Goal: Task Accomplishment & Management: Manage account settings

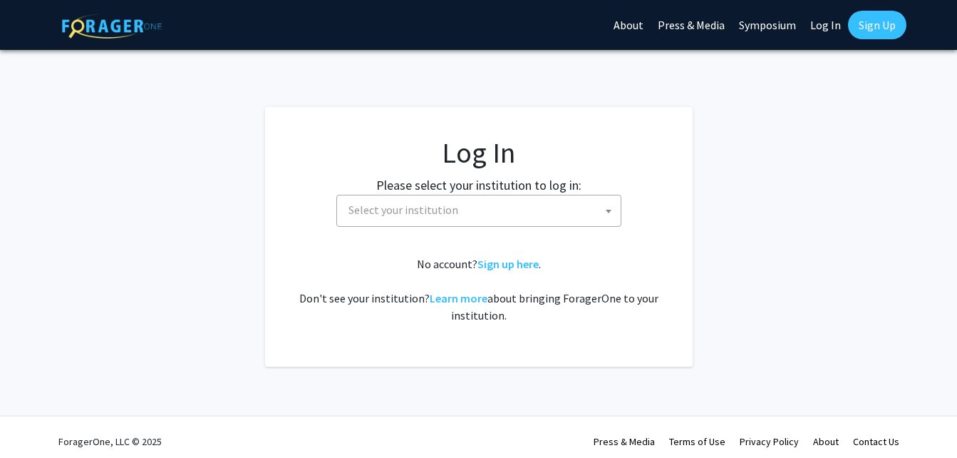
select select
click at [511, 211] on span "Select your institution" at bounding box center [482, 209] width 278 height 29
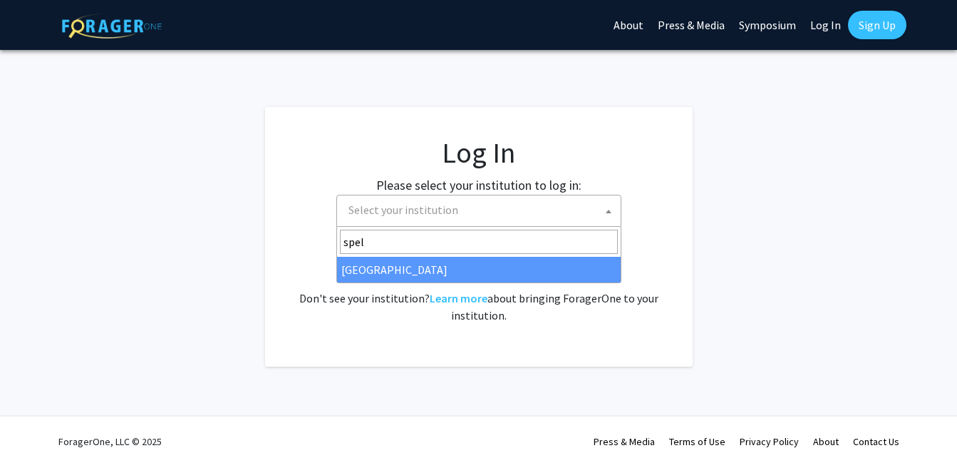
type input "spel"
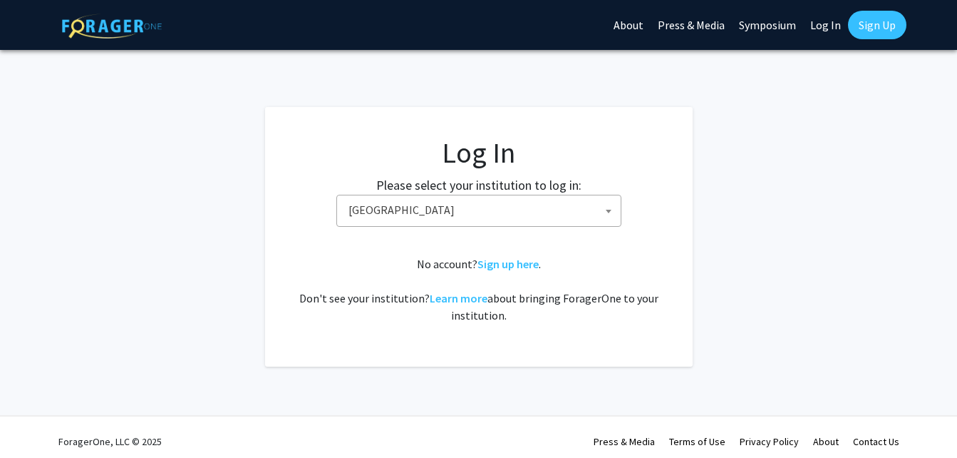
select select "4"
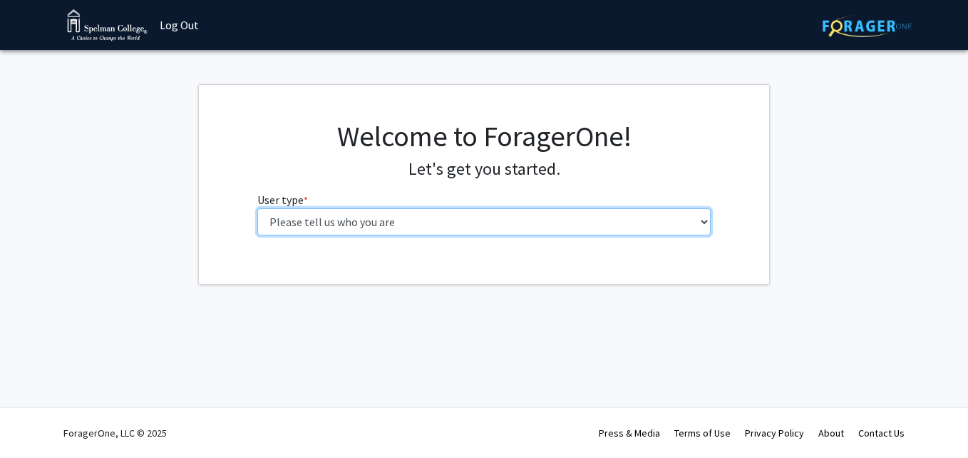
click at [453, 218] on select "Please tell us who you are Undergraduate Student Master's Student Doctoral Cand…" at bounding box center [484, 221] width 454 height 27
select select "1: undergrad"
click at [257, 208] on select "Please tell us who you are Undergraduate Student Master's Student Doctoral Cand…" at bounding box center [484, 221] width 454 height 27
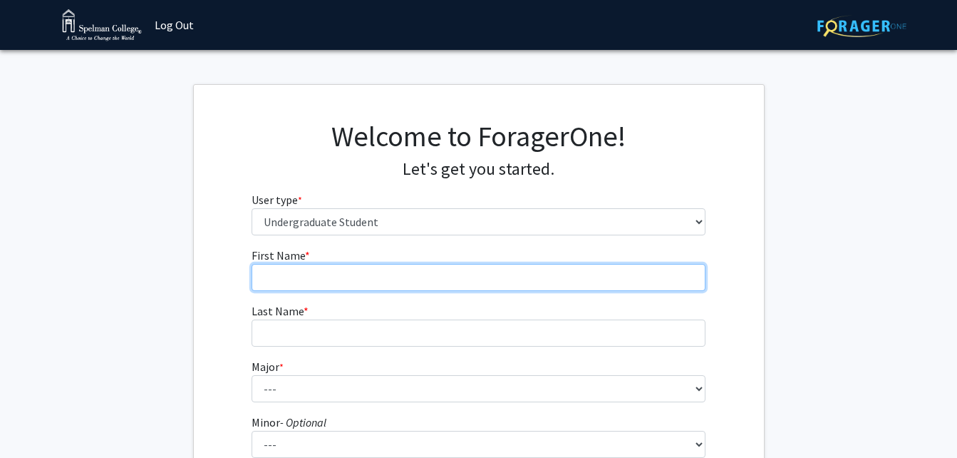
click at [308, 282] on input "First Name * required" at bounding box center [479, 277] width 454 height 27
type input "[GEOGRAPHIC_DATA]"
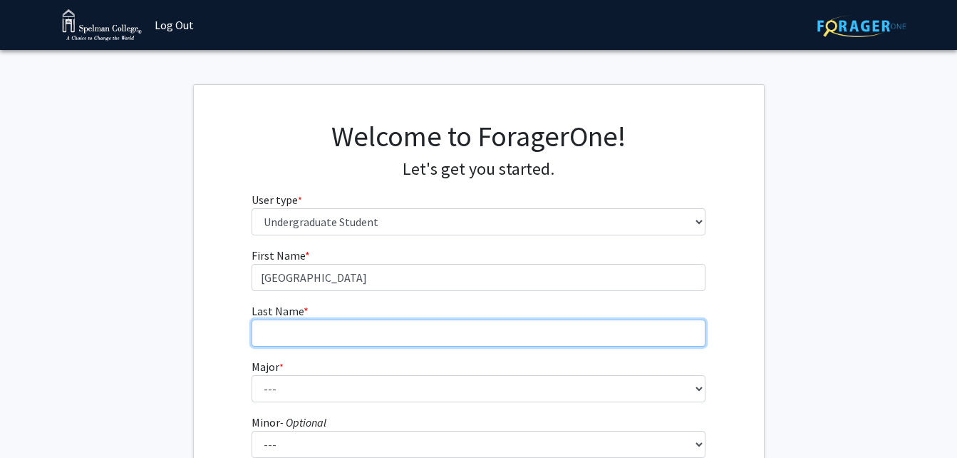
click at [324, 343] on input "Last Name * required" at bounding box center [479, 332] width 454 height 27
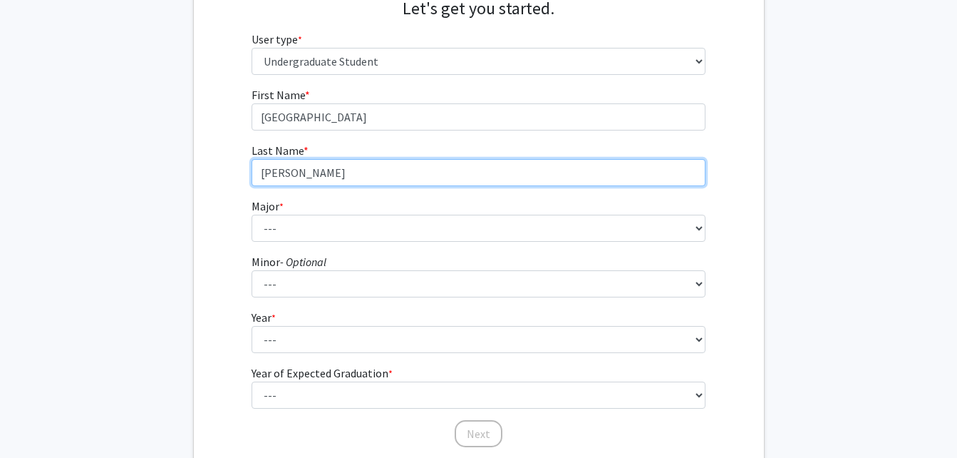
scroll to position [169, 0]
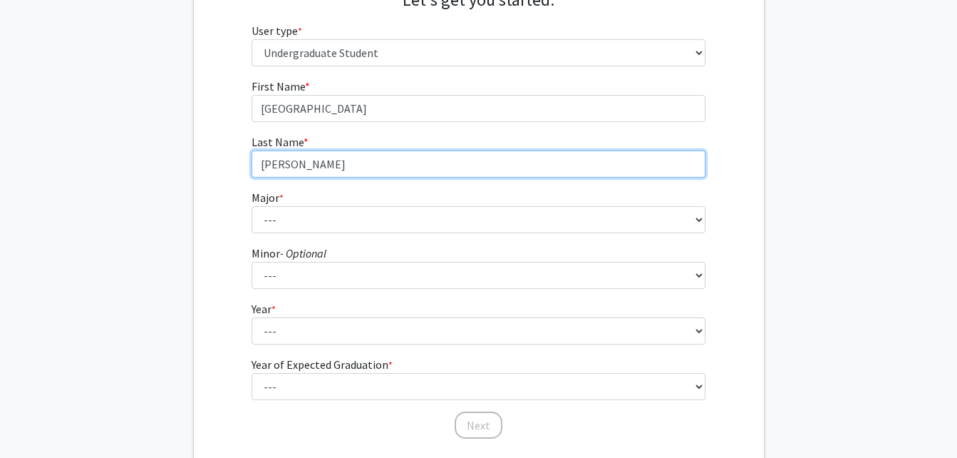
type input "Sanders"
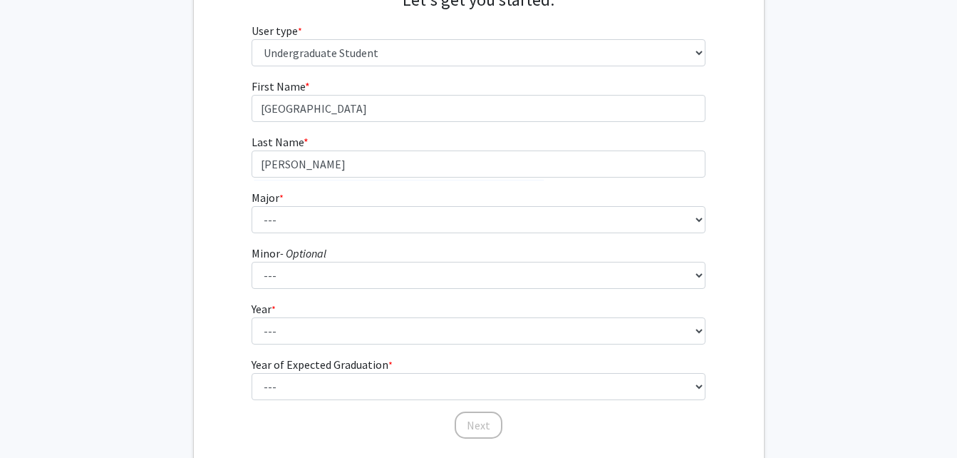
click at [349, 205] on fg-select "Major * required --- Art Art History Biochemistry Biology Chemistry Comparative…" at bounding box center [479, 211] width 454 height 44
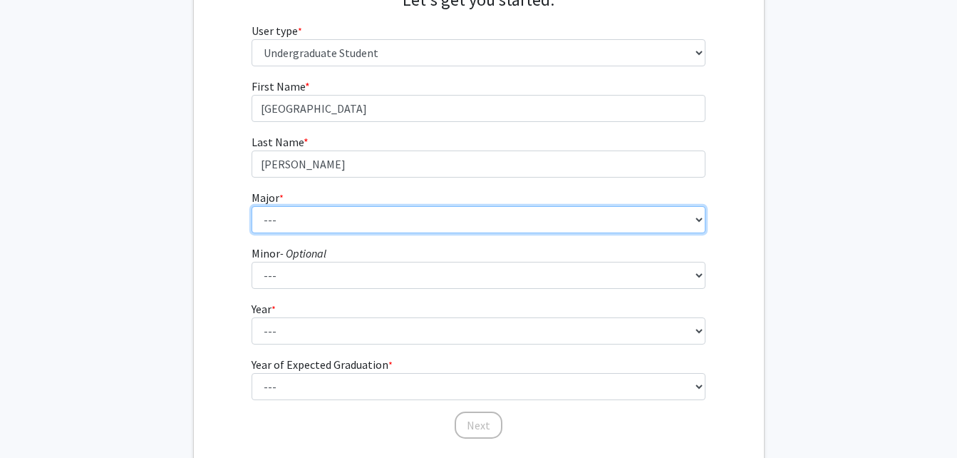
click at [369, 215] on select "--- Art Art History Biochemistry Biology Chemistry Comparative Women’s Studies …" at bounding box center [479, 219] width 454 height 27
select select "18: 264"
click at [252, 206] on select "--- Art Art History Biochemistry Biology Chemistry Comparative Women’s Studies …" at bounding box center [479, 219] width 454 height 27
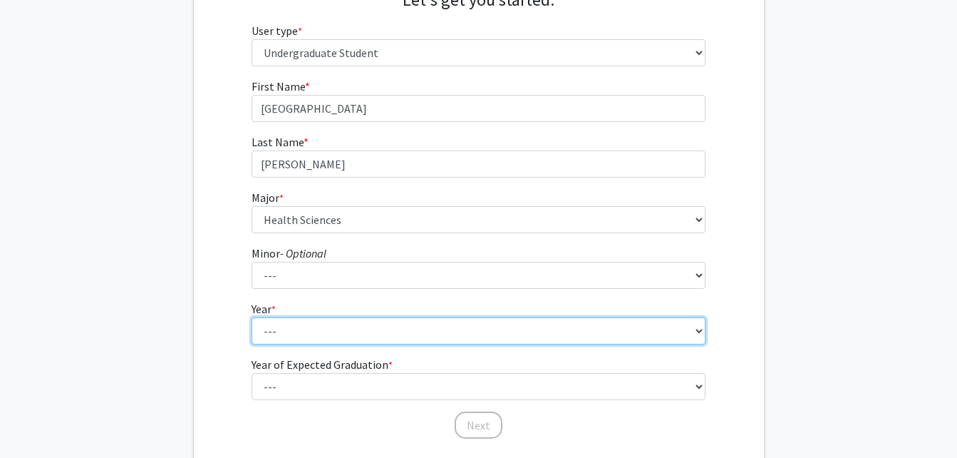
click at [310, 334] on select "--- First-year Sophomore Junior Senior Postbaccalaureate Certificate" at bounding box center [479, 330] width 454 height 27
select select "2: sophomore"
click at [252, 317] on select "--- First-year Sophomore Junior Senior Postbaccalaureate Certificate" at bounding box center [479, 330] width 454 height 27
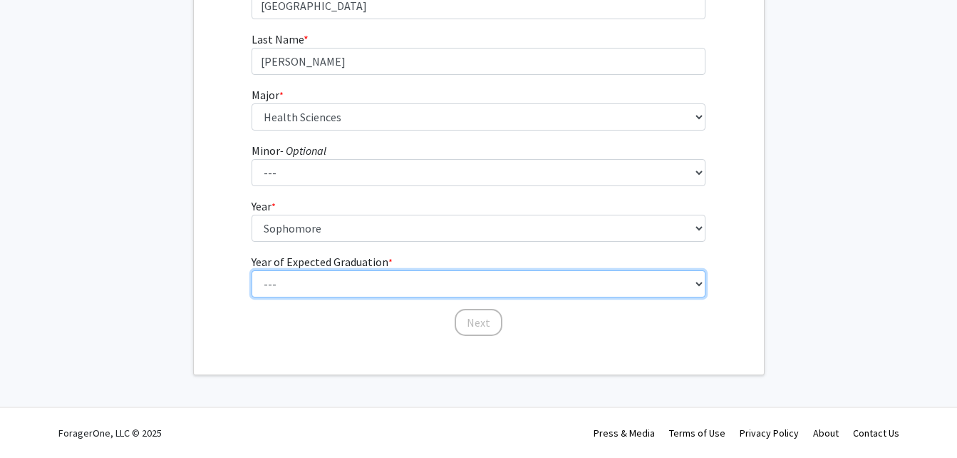
click at [525, 282] on select "--- 2025 2026 2027 2028 2029 2030 2031 2032 2033 2034" at bounding box center [479, 283] width 454 height 27
select select "4: 2028"
click at [252, 270] on select "--- 2025 2026 2027 2028 2029 2030 2031 2032 2033 2034" at bounding box center [479, 283] width 454 height 27
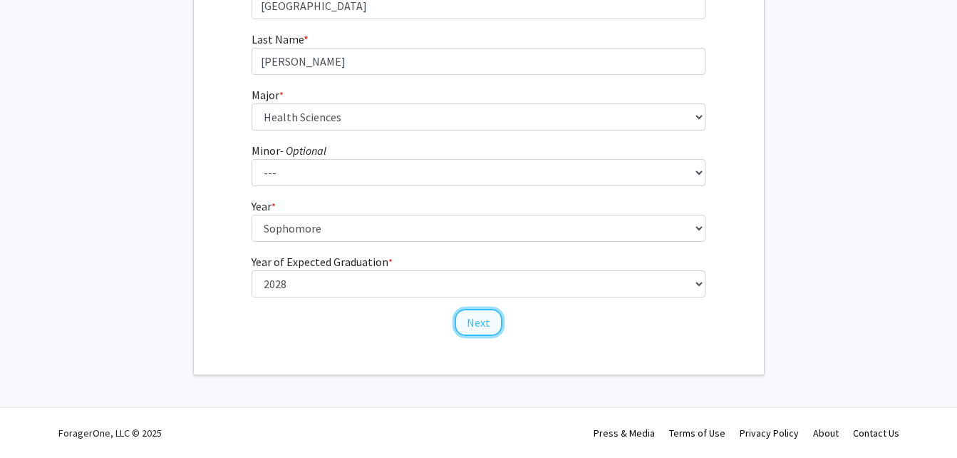
click at [478, 331] on button "Next" at bounding box center [479, 322] width 48 height 27
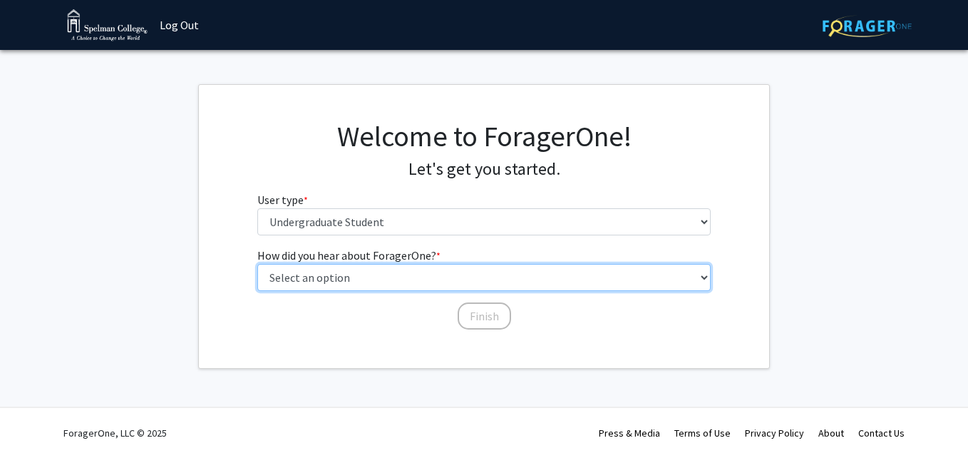
click at [487, 276] on select "Select an option Peer/student recommendation Faculty/staff recommendation Unive…" at bounding box center [484, 277] width 454 height 27
select select "2: faculty_recommendation"
click at [257, 264] on select "Select an option Peer/student recommendation Faculty/staff recommendation Unive…" at bounding box center [484, 277] width 454 height 27
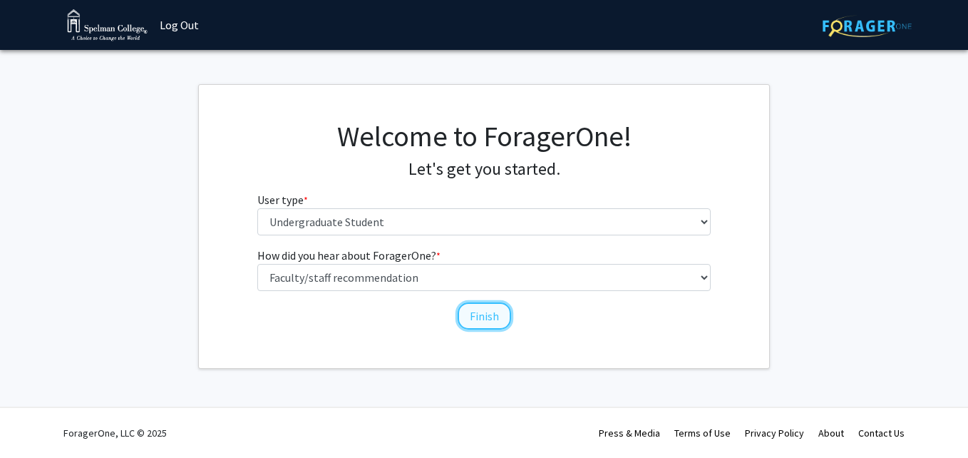
click at [491, 328] on button "Finish" at bounding box center [484, 315] width 53 height 27
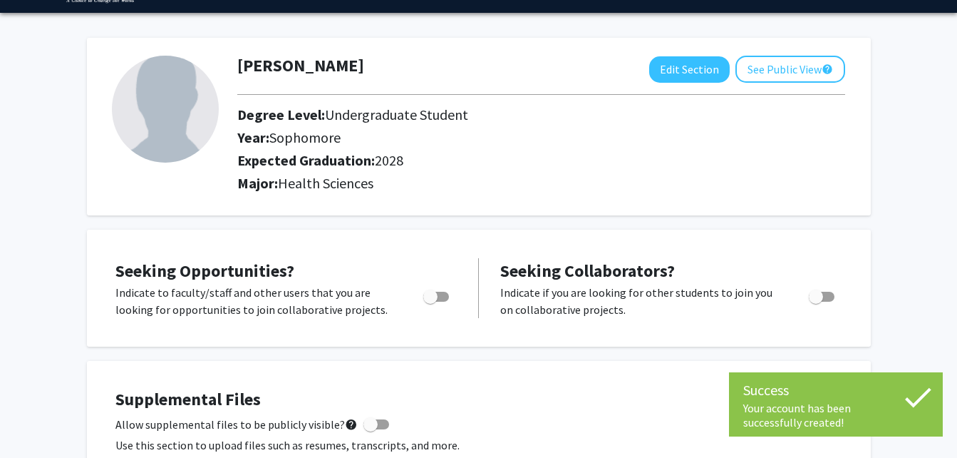
scroll to position [34, 0]
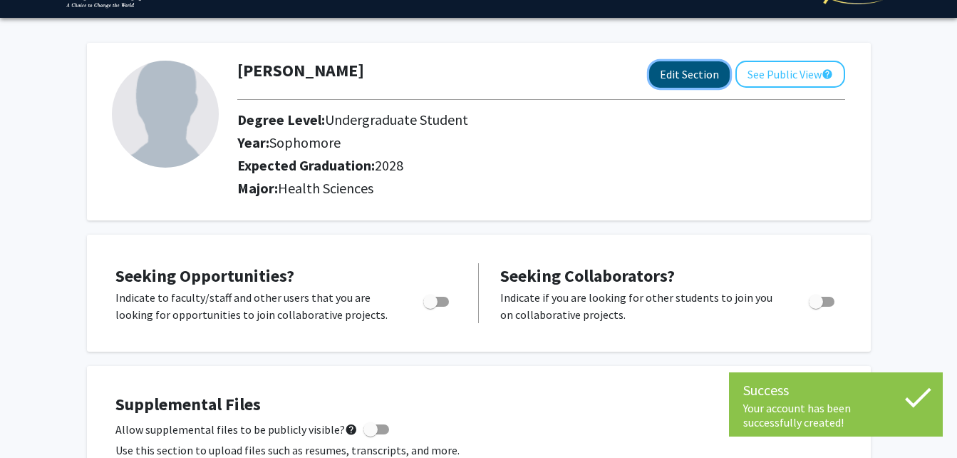
click at [687, 78] on button "Edit Section" at bounding box center [689, 74] width 81 height 26
select select "sophomore"
select select "2028"
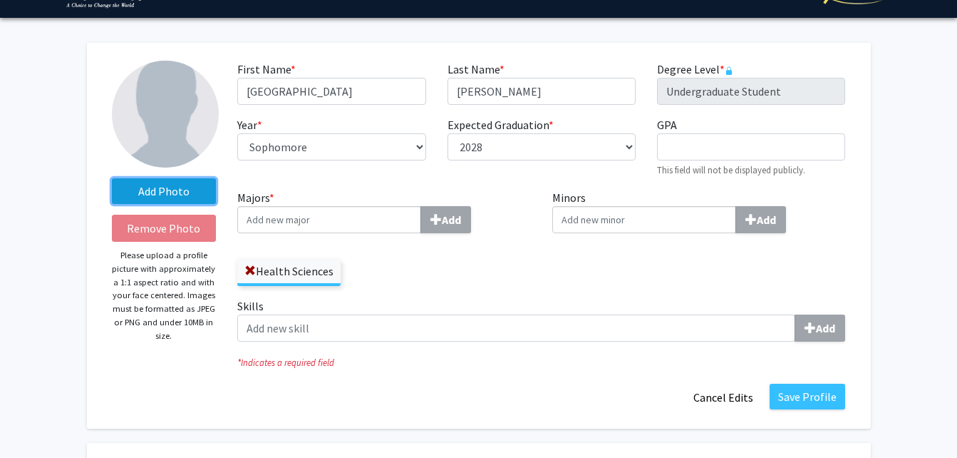
click at [180, 187] on label "Add Photo" at bounding box center [164, 191] width 105 height 26
click at [0, 0] on input "Add Photo" at bounding box center [0, 0] width 0 height 0
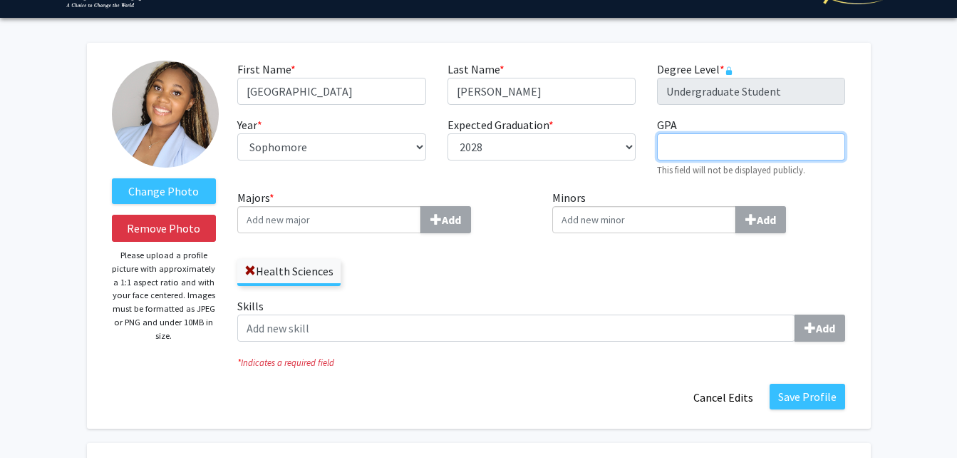
click at [762, 153] on input "GPA required" at bounding box center [751, 146] width 188 height 27
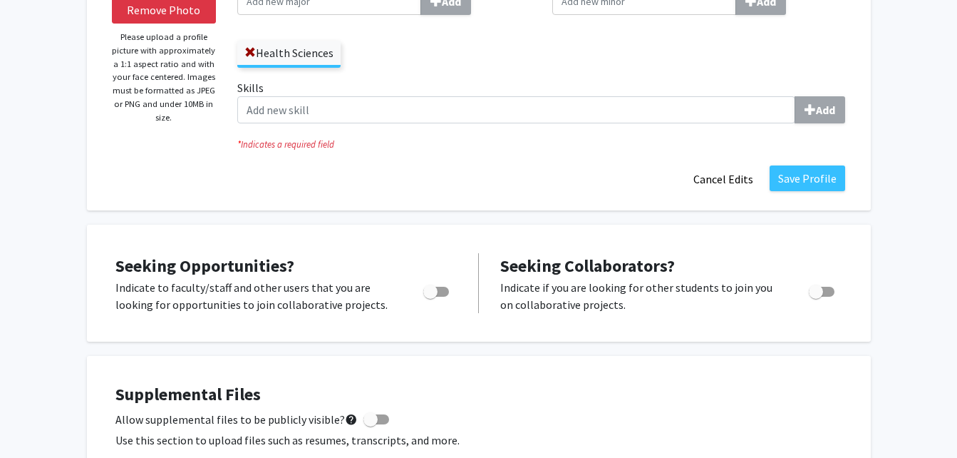
scroll to position [290, 0]
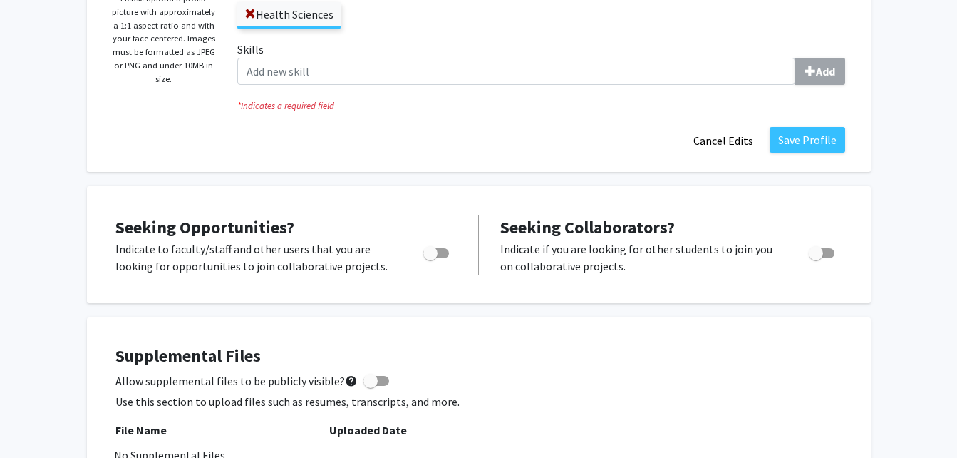
type input "3.77"
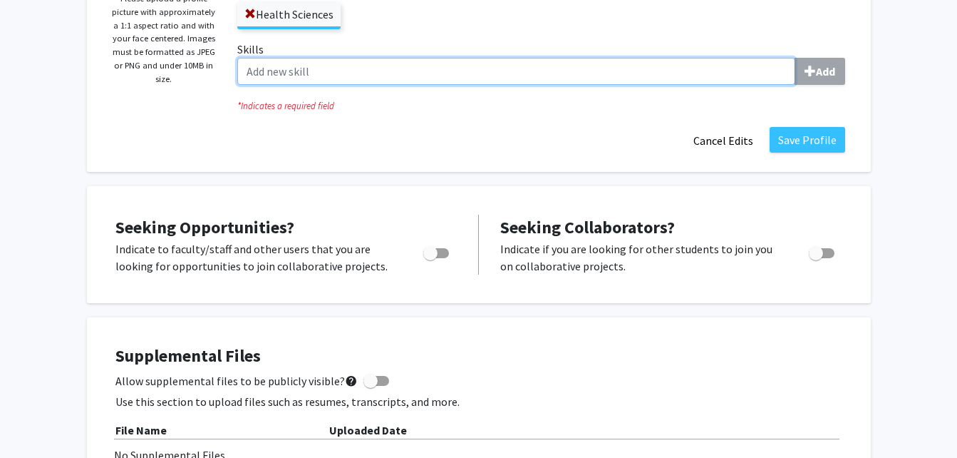
click at [679, 78] on input "Skills Add" at bounding box center [516, 71] width 558 height 27
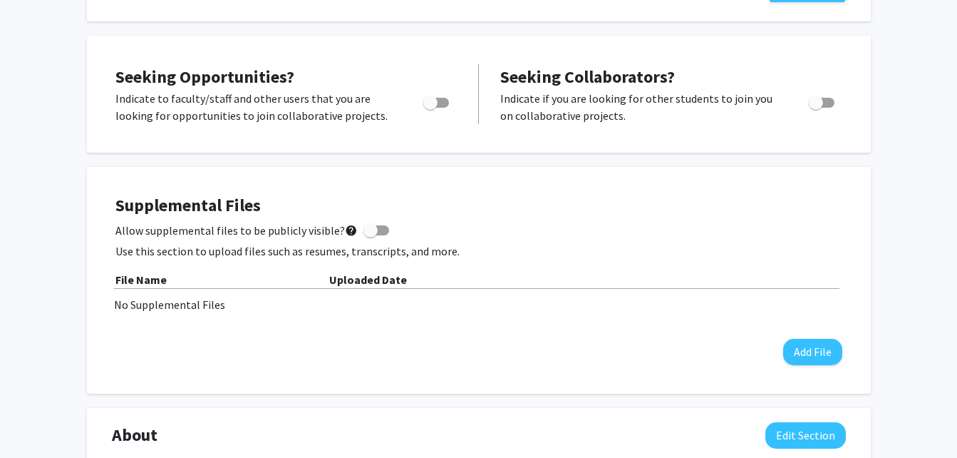
scroll to position [443, 0]
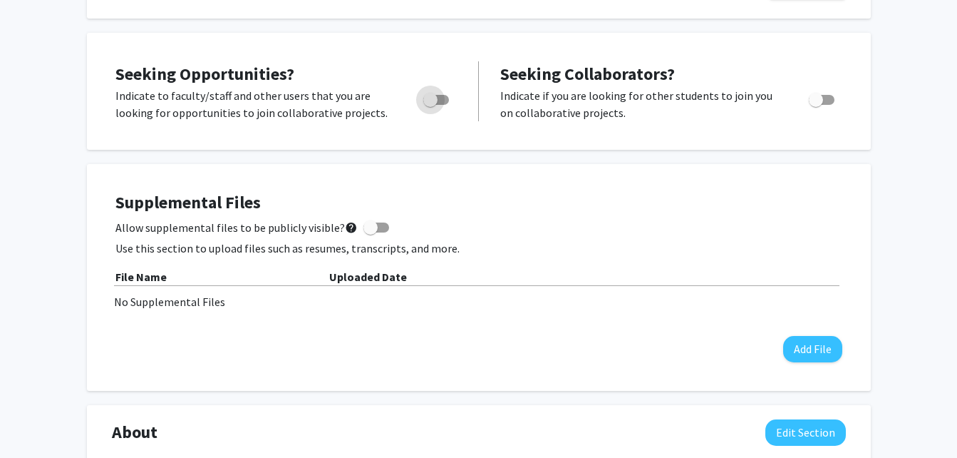
click at [446, 101] on span "Toggle" at bounding box center [436, 100] width 26 height 10
click at [431, 105] on input "Are you actively seeking opportunities?" at bounding box center [430, 105] width 1 height 1
checkbox input "true"
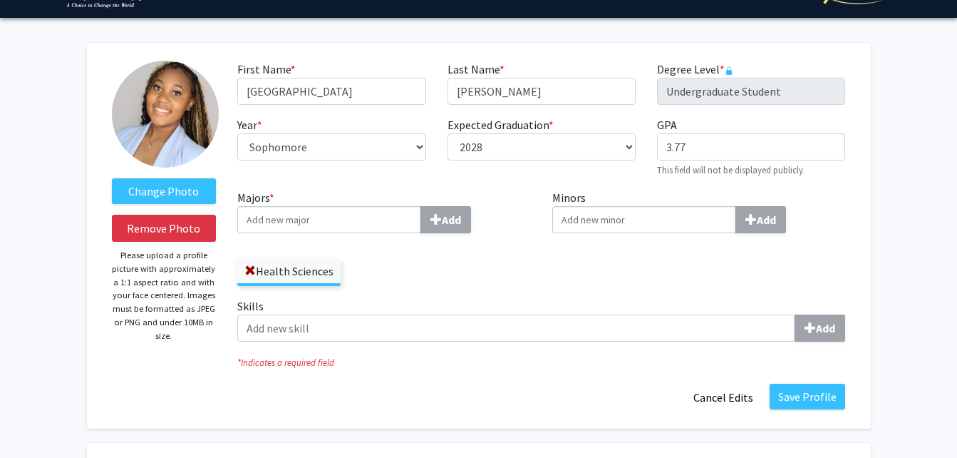
scroll to position [0, 0]
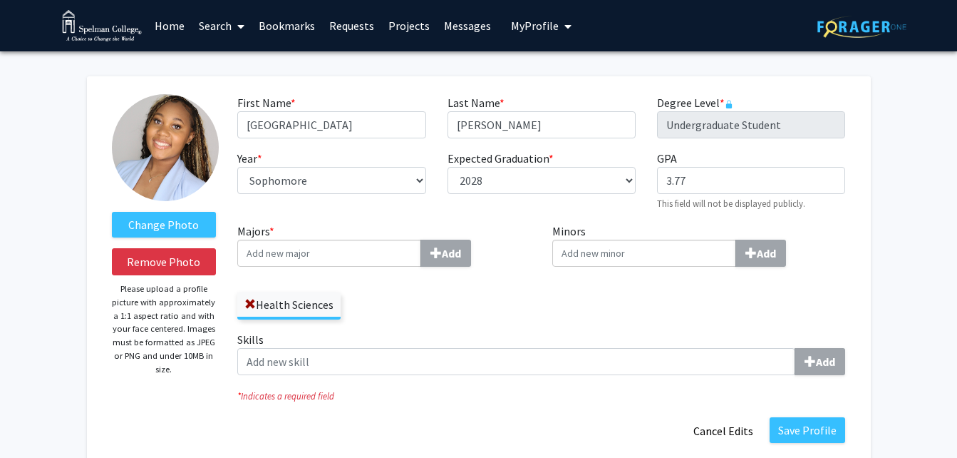
click at [173, 18] on link "Home" at bounding box center [170, 26] width 44 height 50
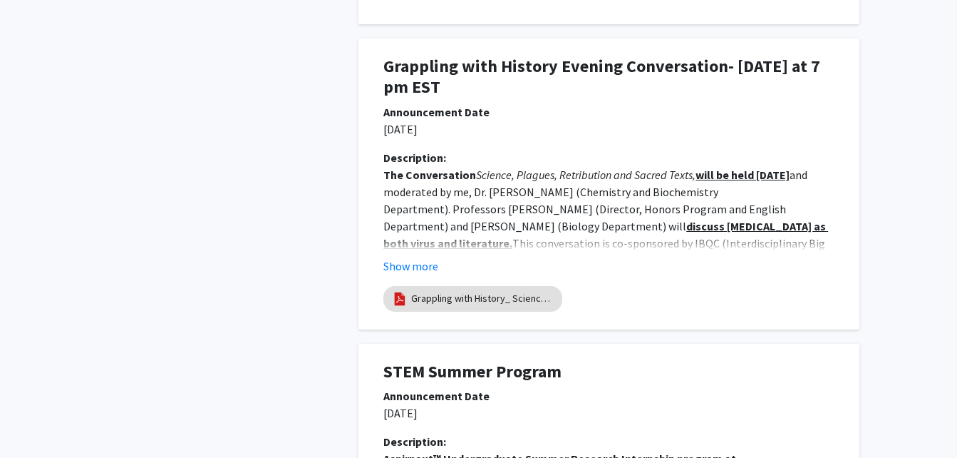
scroll to position [1329, 0]
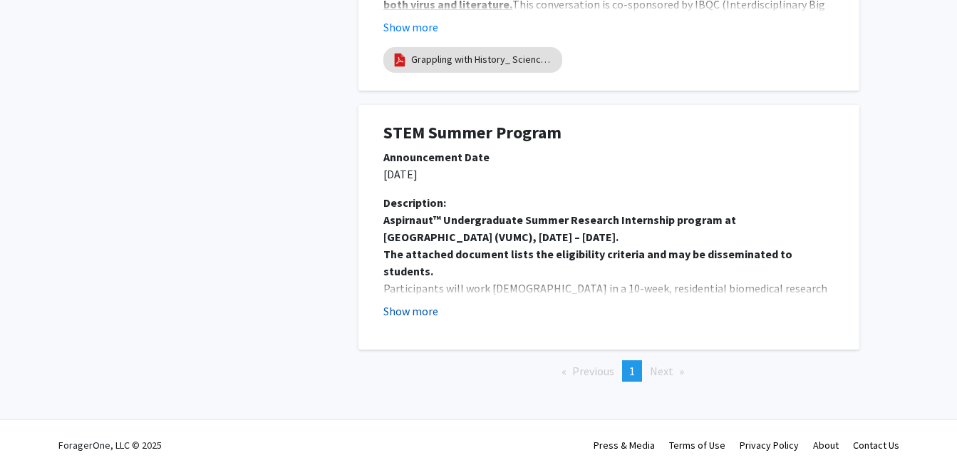
click at [417, 308] on button "Show more" at bounding box center [410, 310] width 55 height 17
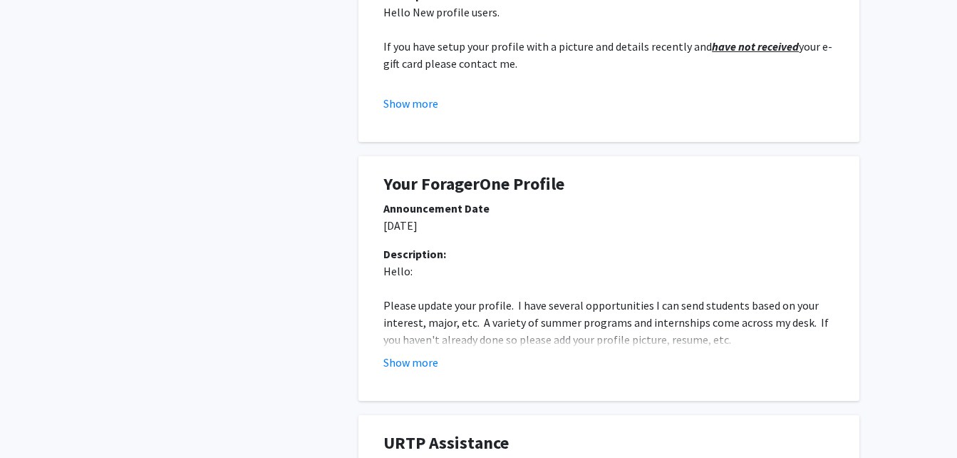
scroll to position [0, 0]
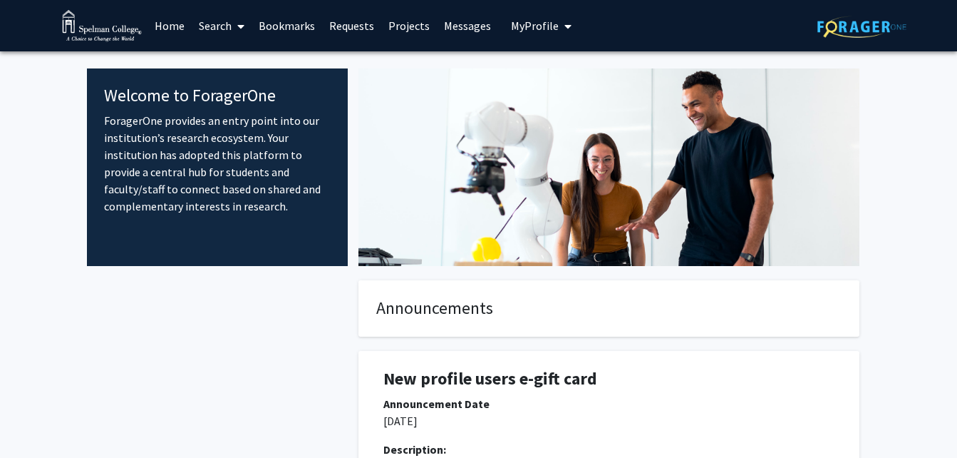
click at [220, 35] on link "Search" at bounding box center [222, 26] width 60 height 50
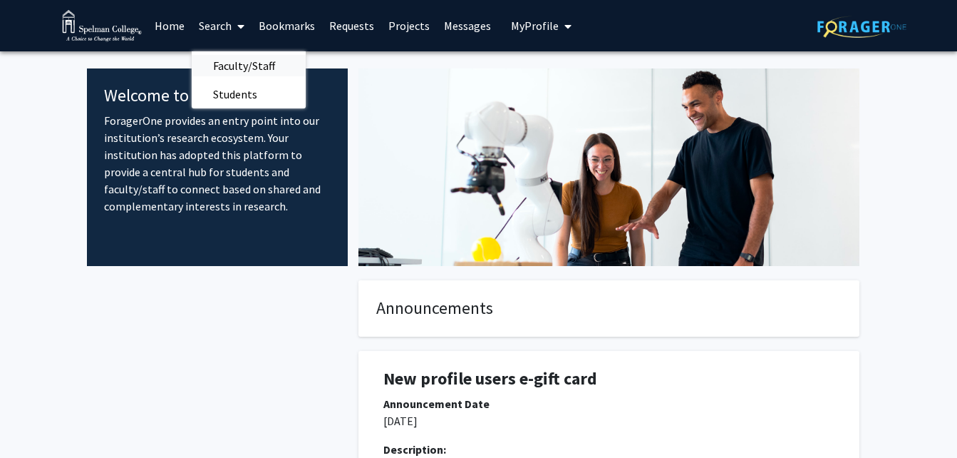
click at [249, 61] on span "Faculty/Staff" at bounding box center [244, 65] width 105 height 29
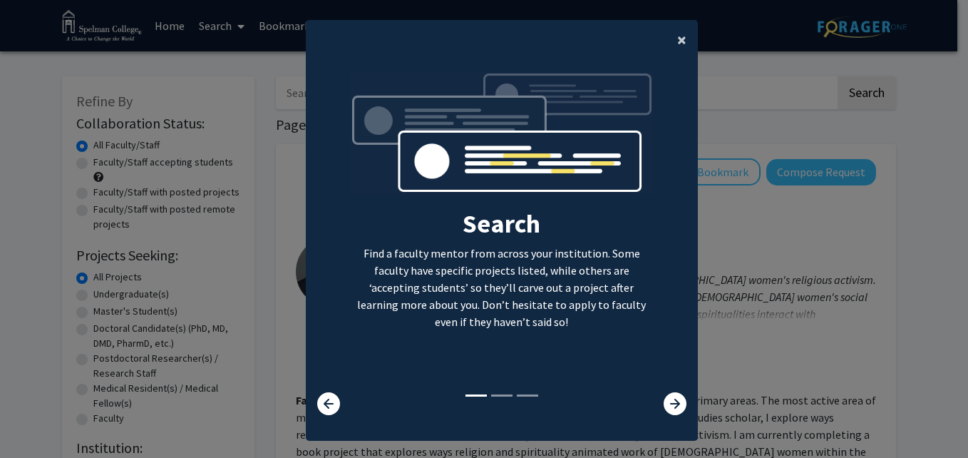
click at [677, 31] on span "×" at bounding box center [681, 40] width 9 height 22
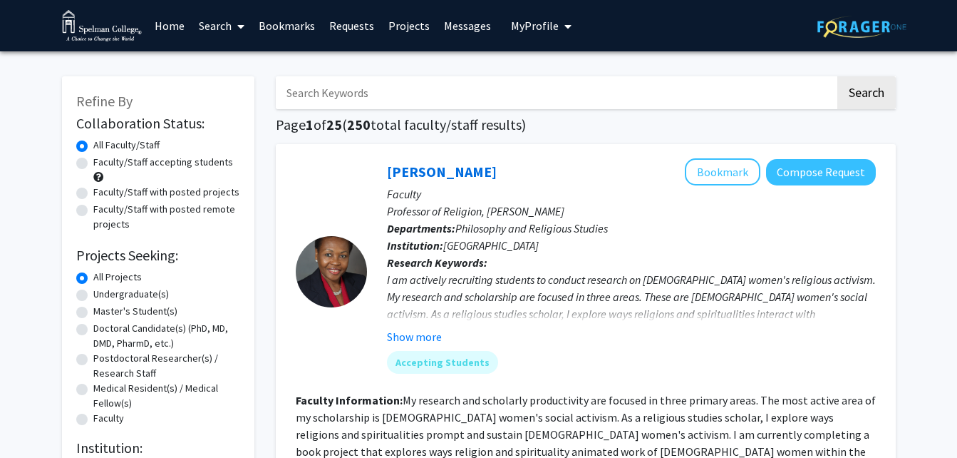
click at [83, 301] on div "Undergraduate(s)" at bounding box center [158, 295] width 164 height 17
click at [93, 292] on label "Undergraduate(s)" at bounding box center [131, 294] width 76 height 15
click at [93, 292] on input "Undergraduate(s)" at bounding box center [97, 291] width 9 height 9
radio input "true"
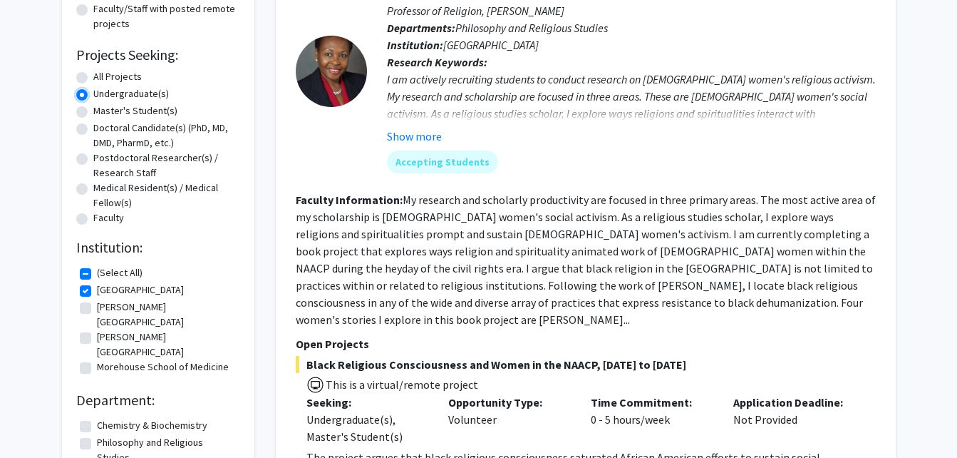
scroll to position [231, 0]
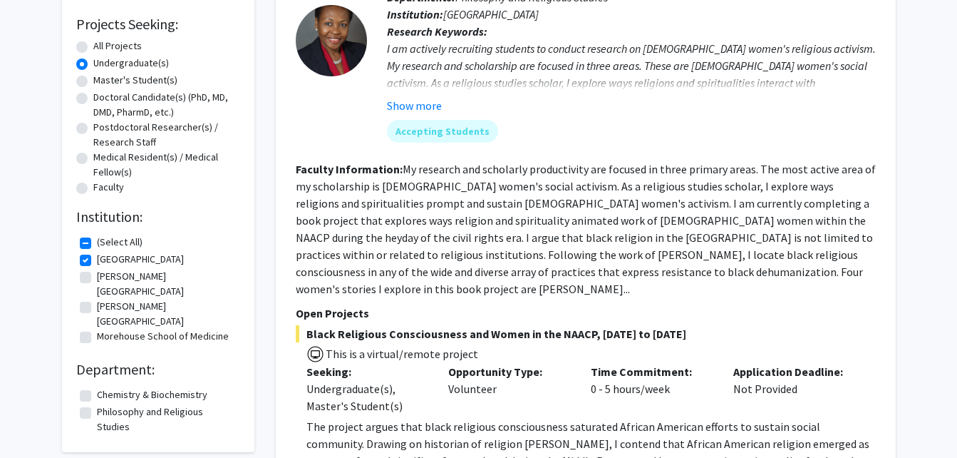
click at [97, 329] on label "Morehouse School of Medicine" at bounding box center [163, 336] width 132 height 15
click at [97, 329] on input "Morehouse School of Medicine" at bounding box center [101, 333] width 9 height 9
checkbox input "true"
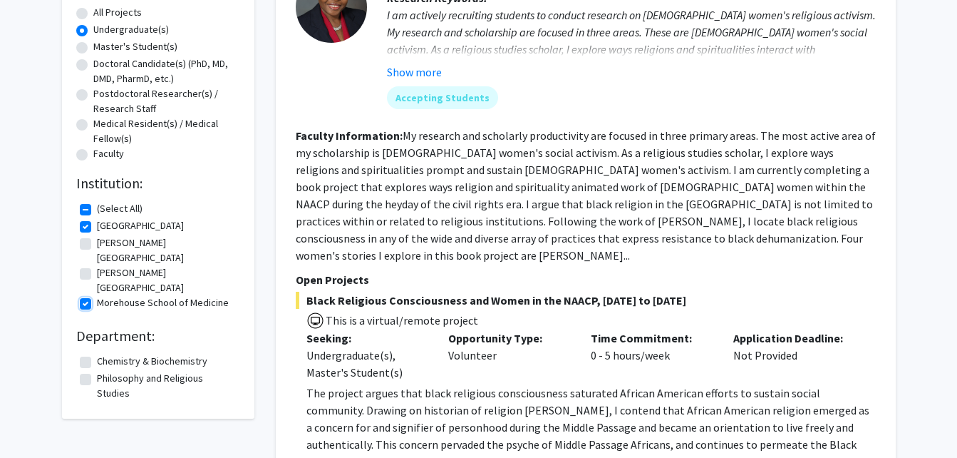
scroll to position [270, 0]
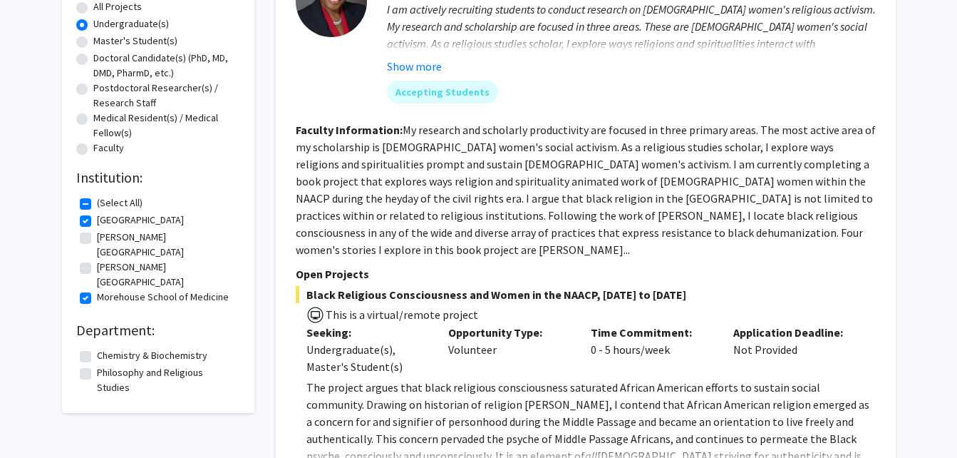
click at [91, 259] on fg-checkbox "Morehouse College Morehouse College" at bounding box center [158, 274] width 157 height 30
click at [91, 238] on fg-checkbox "Clark Atlanta University Clark Atlanta University" at bounding box center [158, 245] width 157 height 30
click at [97, 237] on label "[PERSON_NAME][GEOGRAPHIC_DATA]" at bounding box center [167, 245] width 140 height 30
click at [97, 237] on input "[PERSON_NAME][GEOGRAPHIC_DATA]" at bounding box center [101, 234] width 9 height 9
checkbox input "true"
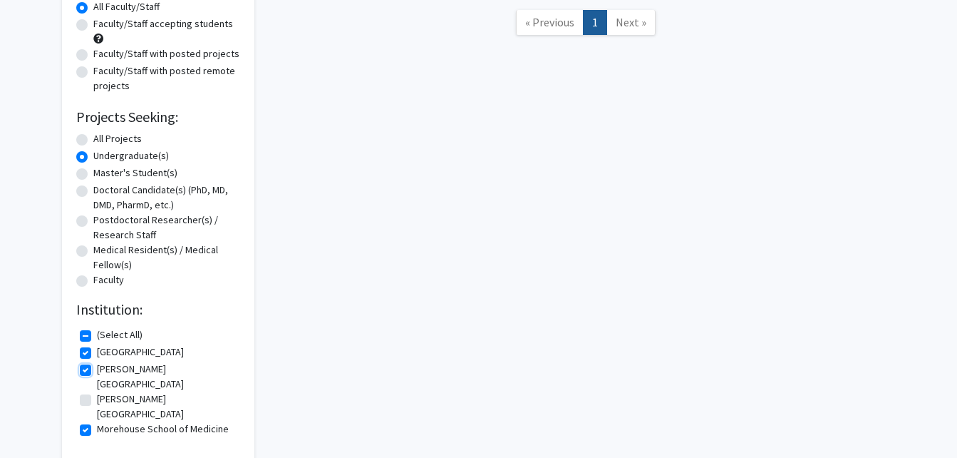
scroll to position [230, 0]
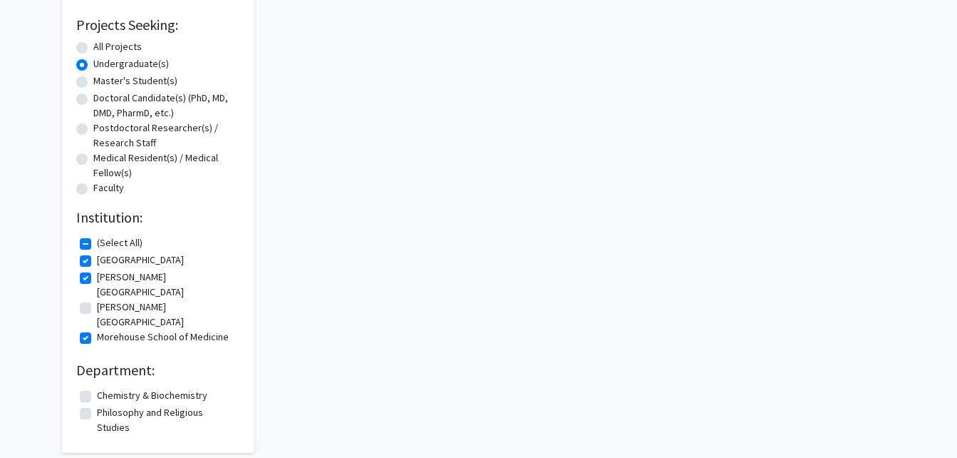
click at [97, 299] on label "[PERSON_NAME][GEOGRAPHIC_DATA]" at bounding box center [167, 314] width 140 height 30
click at [97, 299] on input "[PERSON_NAME][GEOGRAPHIC_DATA]" at bounding box center [101, 303] width 9 height 9
checkbox input "true"
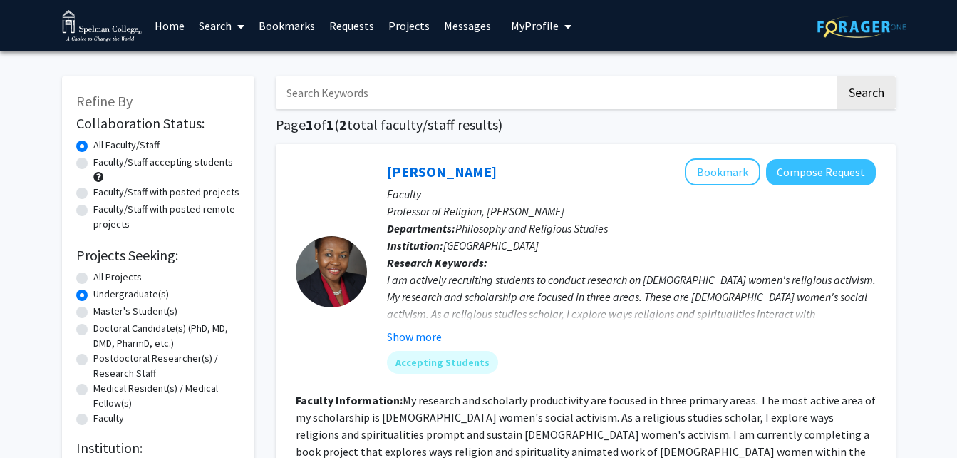
click at [232, 24] on span at bounding box center [238, 26] width 13 height 50
click at [179, 31] on link "Home" at bounding box center [170, 26] width 44 height 50
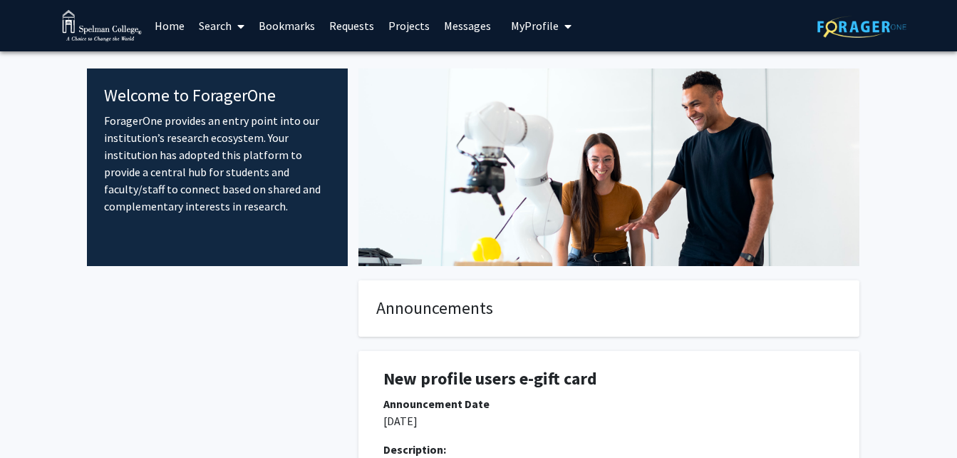
click at [293, 29] on link "Bookmarks" at bounding box center [287, 26] width 71 height 50
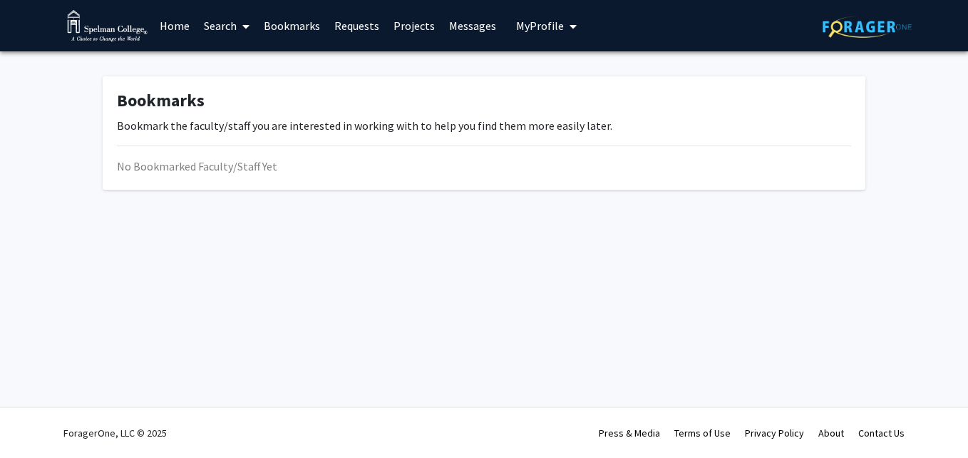
click at [341, 21] on link "Requests" at bounding box center [356, 26] width 59 height 50
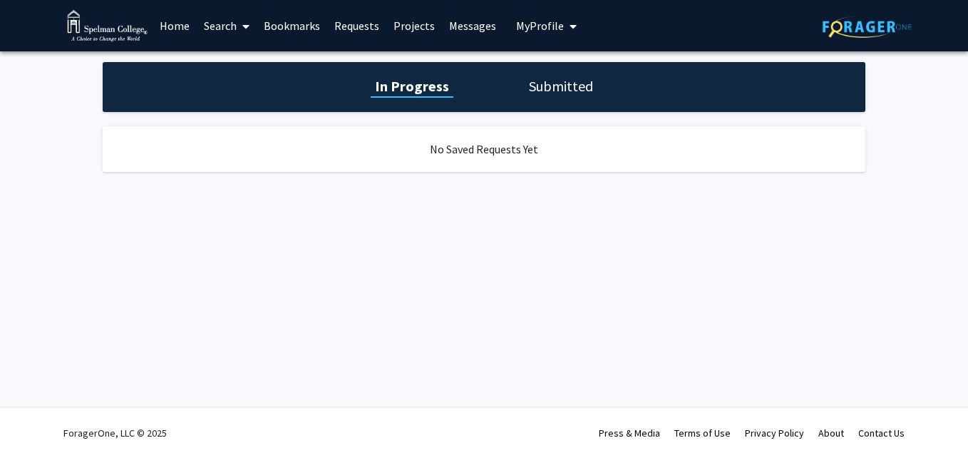
click at [415, 27] on link "Projects" at bounding box center [414, 26] width 56 height 50
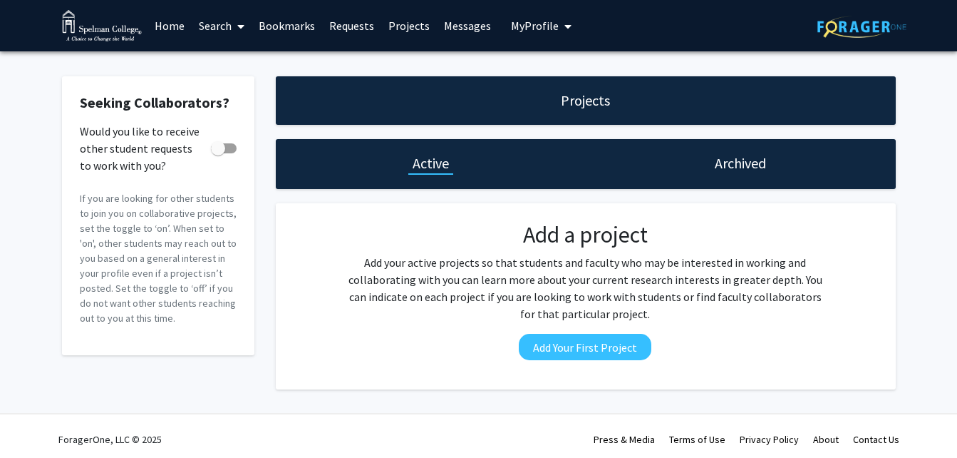
click at [566, 25] on button "My Profile" at bounding box center [541, 25] width 69 height 51
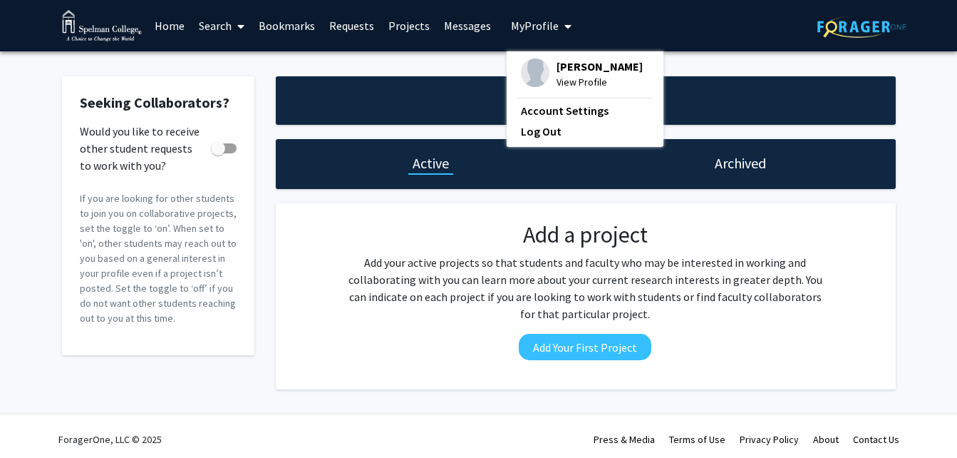
click at [587, 66] on span "Parys Sanders" at bounding box center [600, 66] width 86 height 16
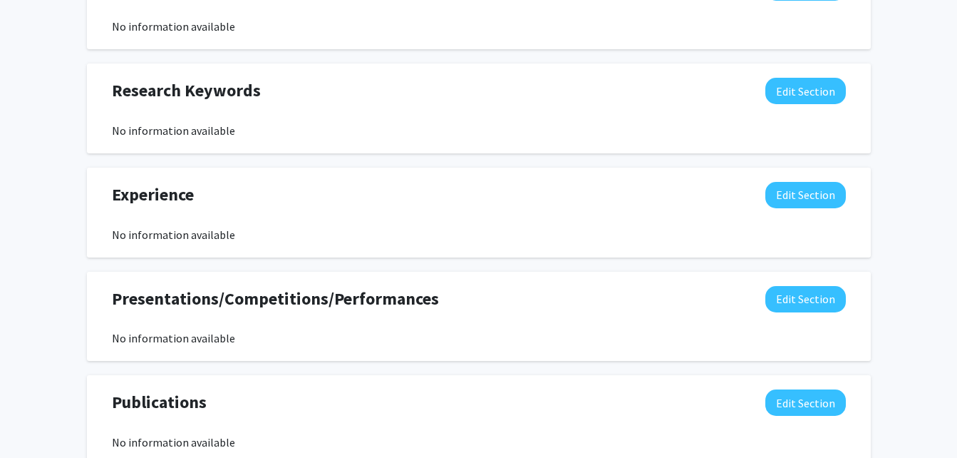
scroll to position [682, 0]
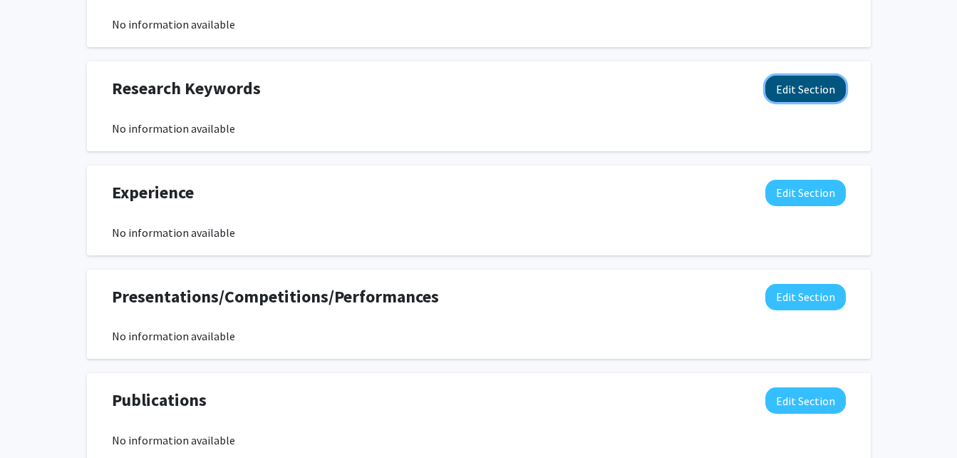
click at [795, 86] on button "Edit Section" at bounding box center [806, 89] width 81 height 26
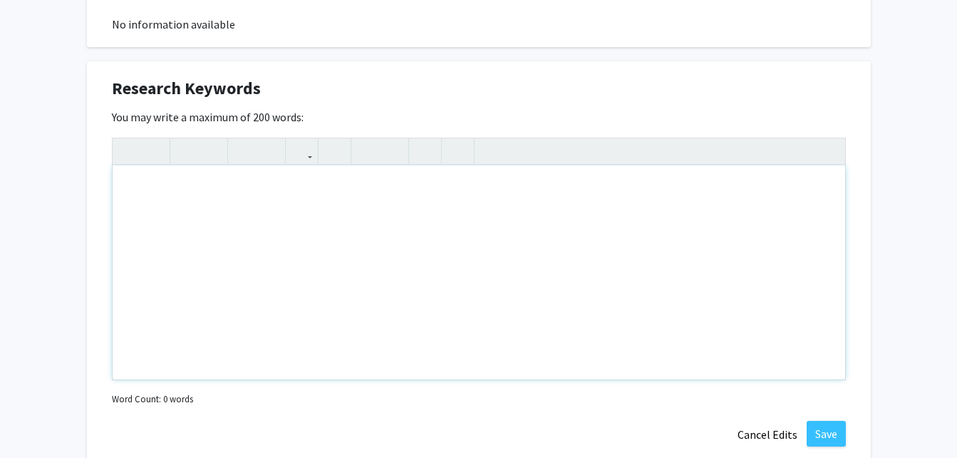
click at [434, 216] on div "Note to users with screen readers: Please deactivate our accessibility plugin f…" at bounding box center [479, 272] width 733 height 214
type textarea "Health Disparitie"
